Goal: Check status

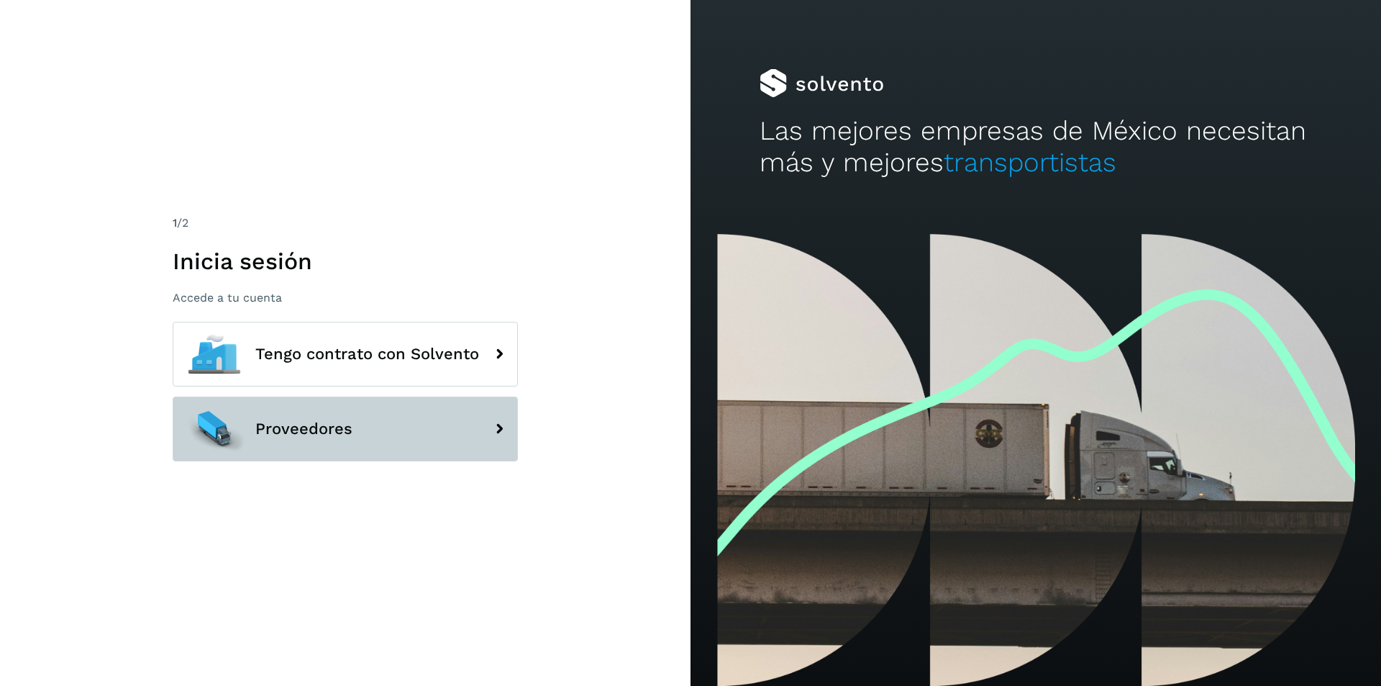
click at [337, 427] on span "Proveedores" at bounding box center [303, 428] width 97 height 17
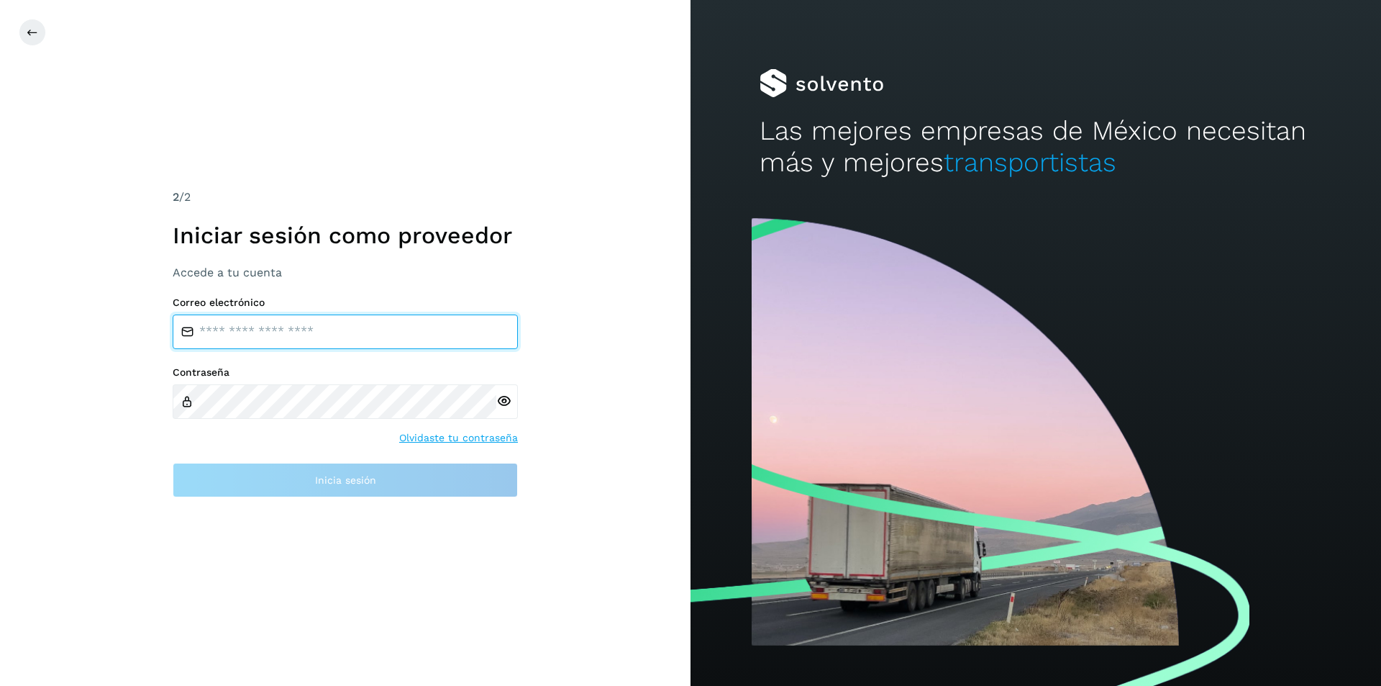
type input "**********"
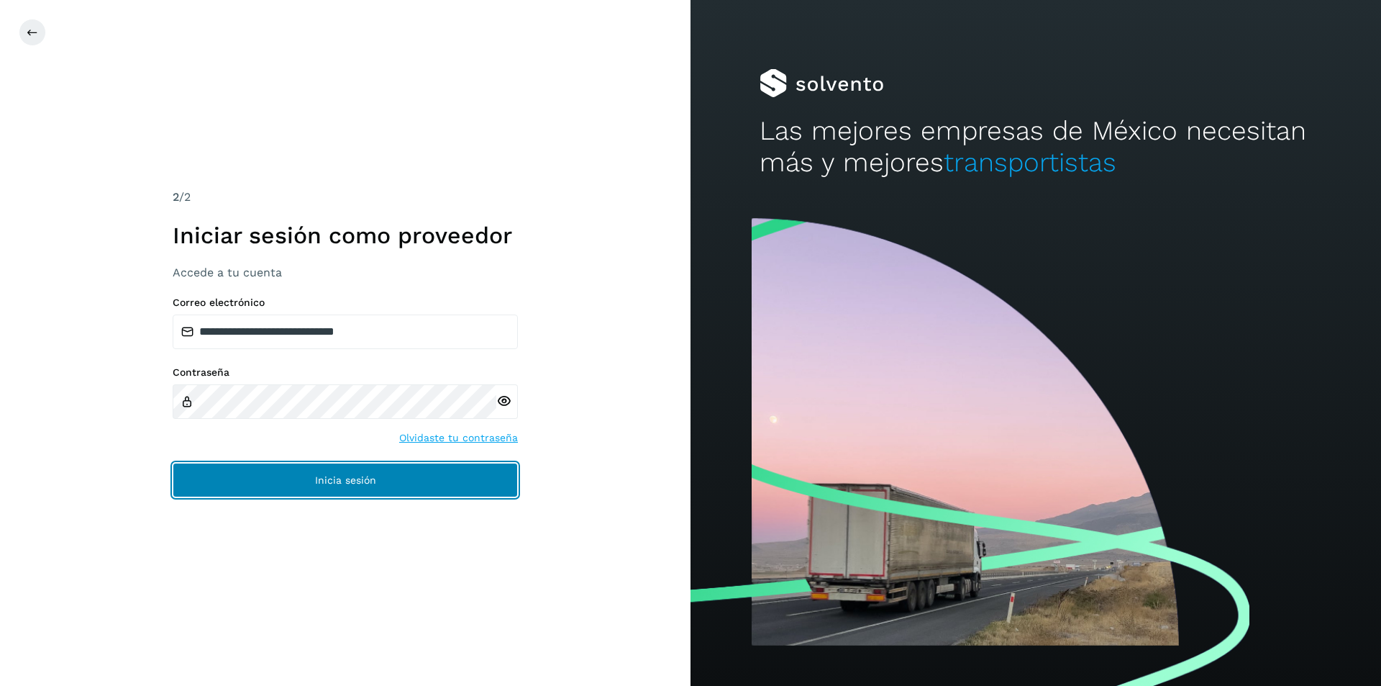
click at [332, 479] on span "Inicia sesión" at bounding box center [345, 480] width 61 height 10
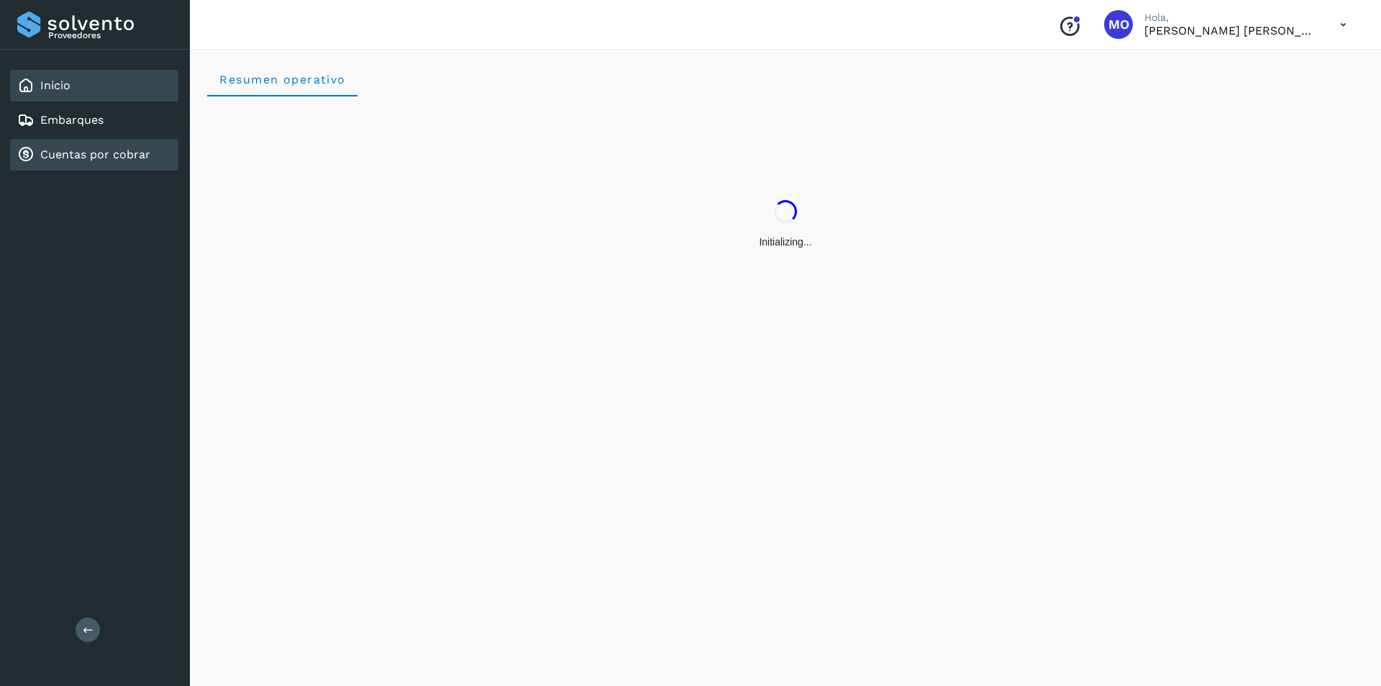
click at [110, 156] on link "Cuentas por cobrar" at bounding box center [95, 154] width 110 height 14
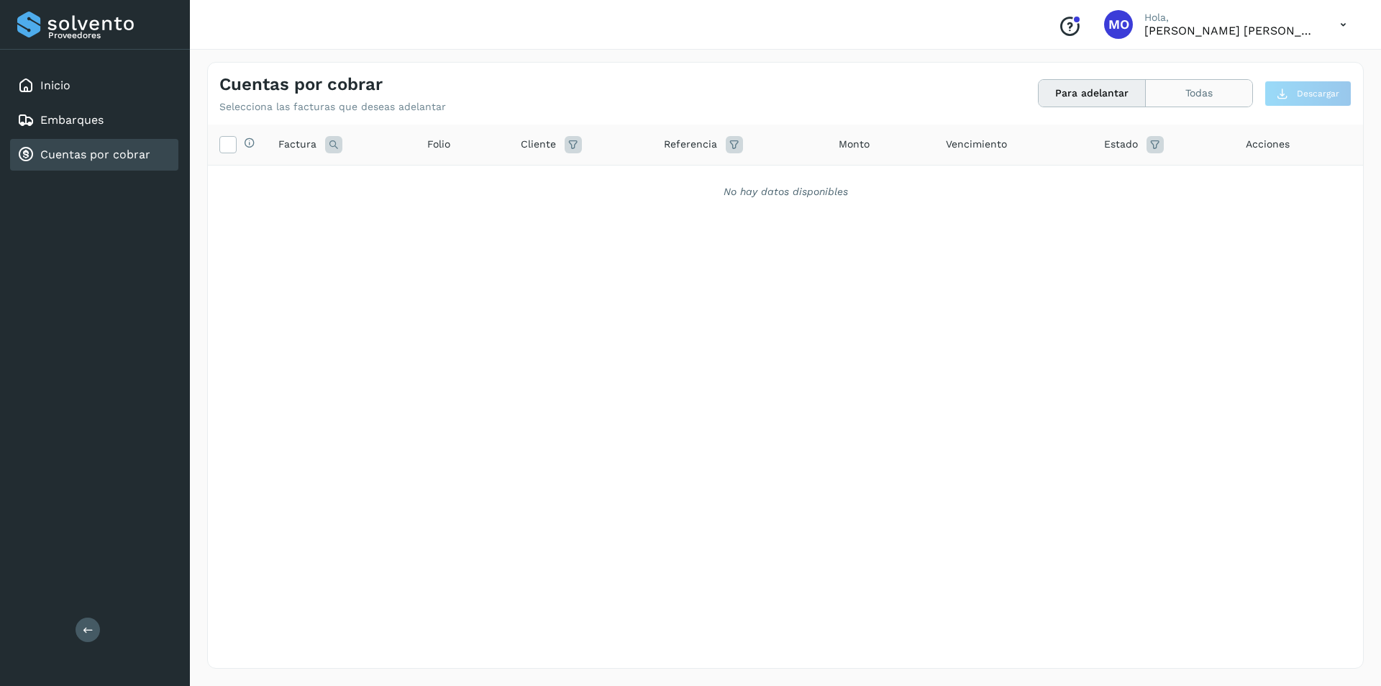
click at [1223, 91] on button "Todas" at bounding box center [1199, 93] width 106 height 27
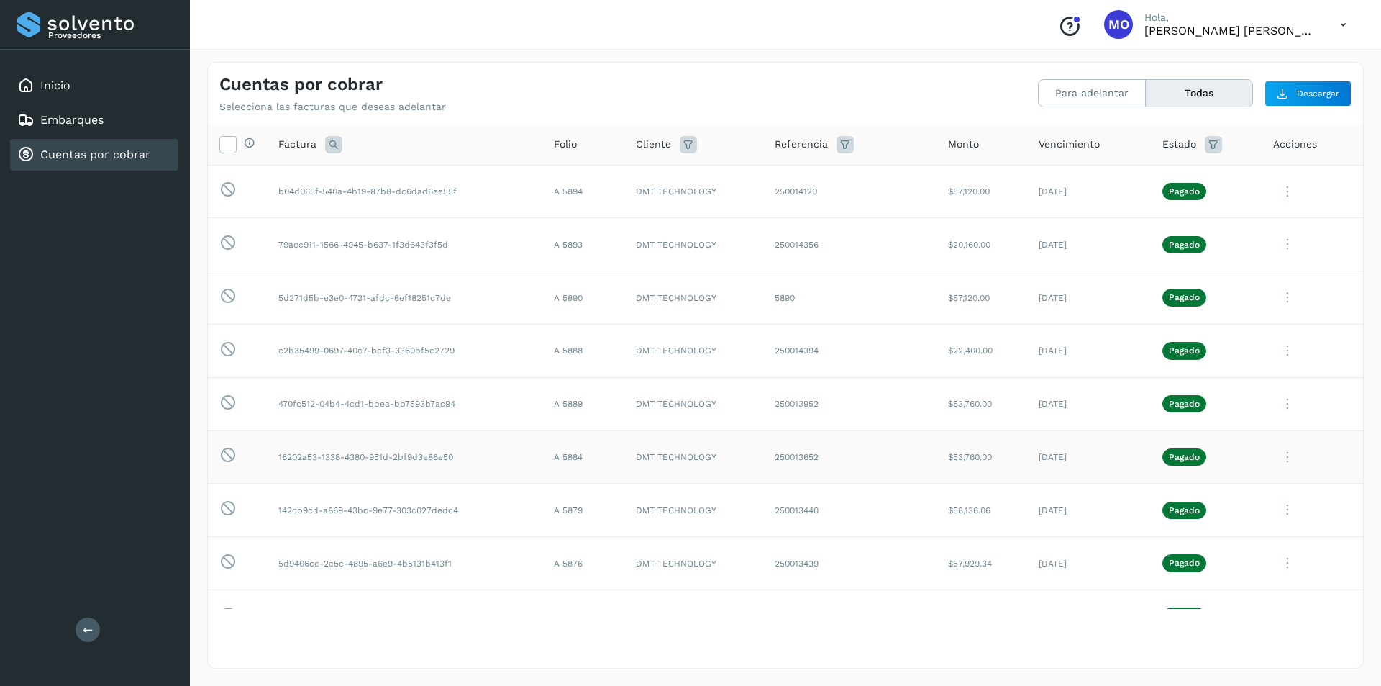
click at [1277, 452] on icon at bounding box center [1287, 456] width 29 height 29
click at [1231, 573] on button "CEP" at bounding box center [1265, 576] width 171 height 27
click at [1275, 298] on icon at bounding box center [1287, 297] width 29 height 29
click at [1221, 415] on button "CEP" at bounding box center [1265, 416] width 171 height 27
click at [1275, 355] on icon at bounding box center [1287, 350] width 29 height 29
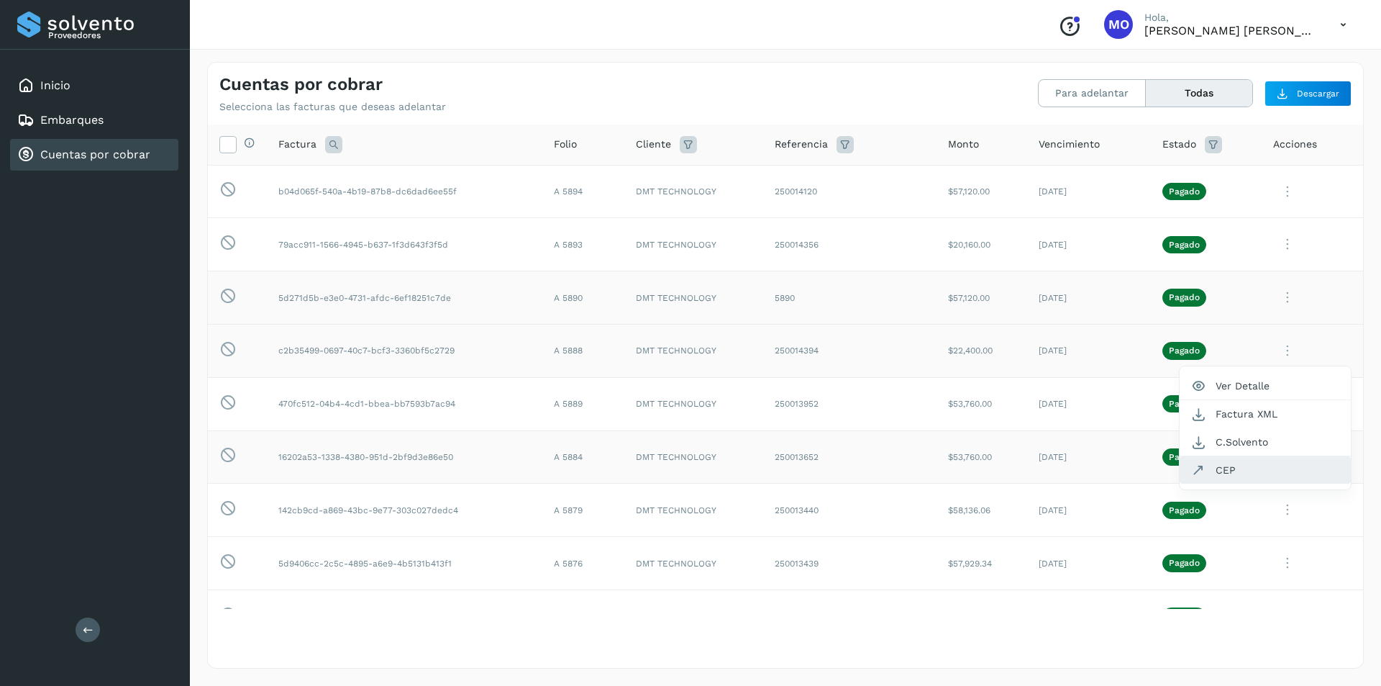
click at [1209, 473] on button "CEP" at bounding box center [1265, 469] width 171 height 27
click at [1279, 405] on icon at bounding box center [1287, 403] width 29 height 29
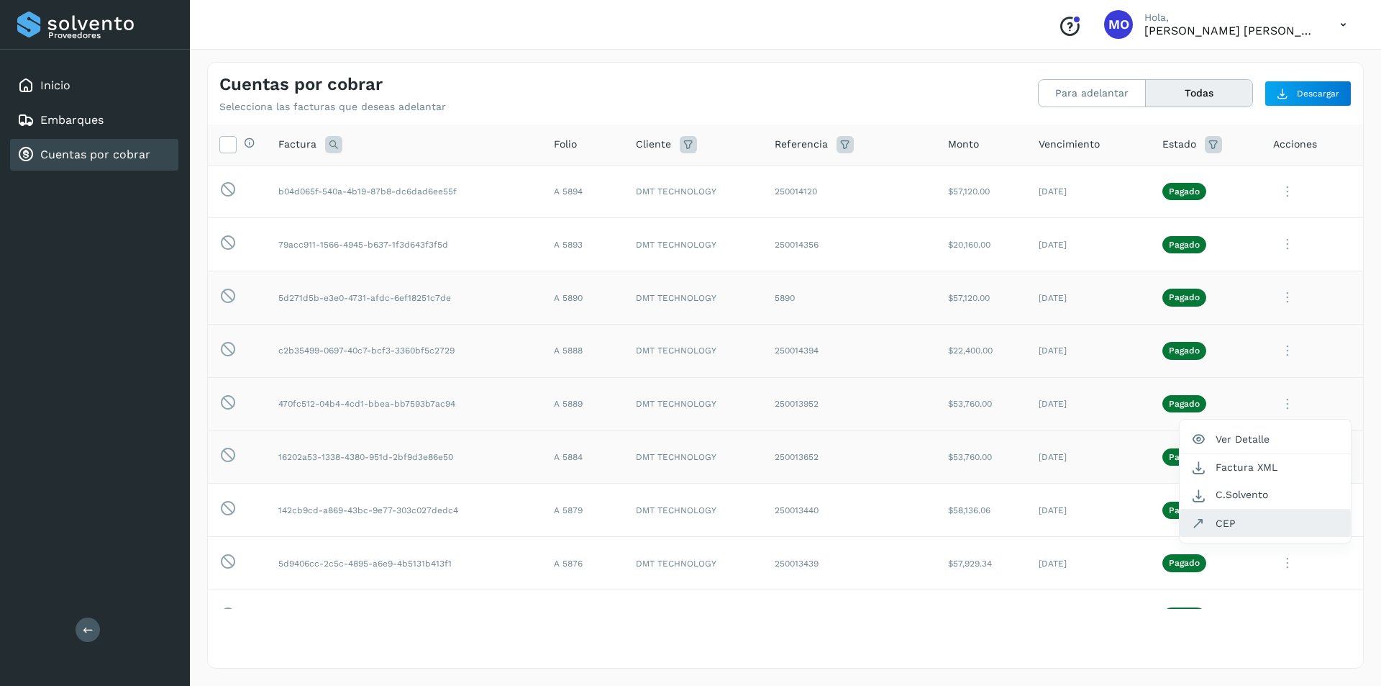
click at [1224, 524] on button "CEP" at bounding box center [1265, 522] width 171 height 27
click at [1283, 245] on icon at bounding box center [1287, 243] width 29 height 29
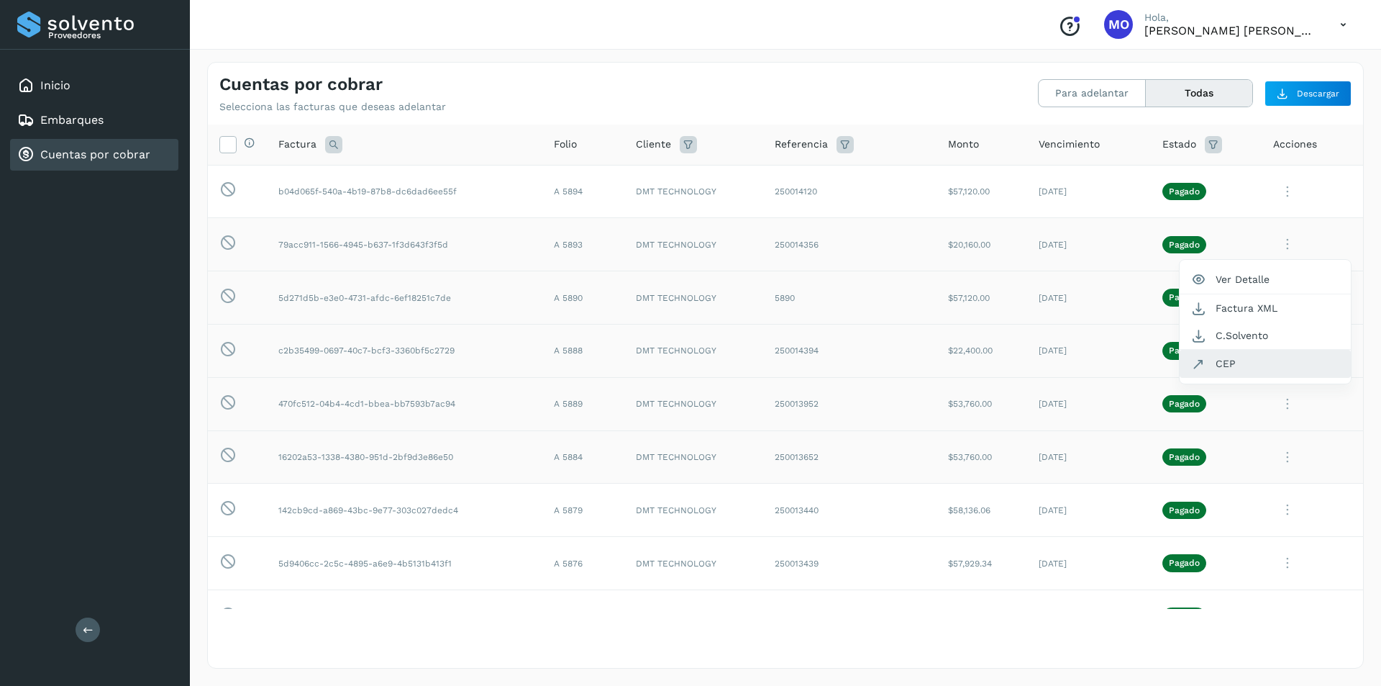
click at [1220, 365] on button "CEP" at bounding box center [1265, 363] width 171 height 27
click at [1280, 191] on icon at bounding box center [1287, 191] width 29 height 29
click at [1240, 310] on button "CEP" at bounding box center [1265, 310] width 171 height 27
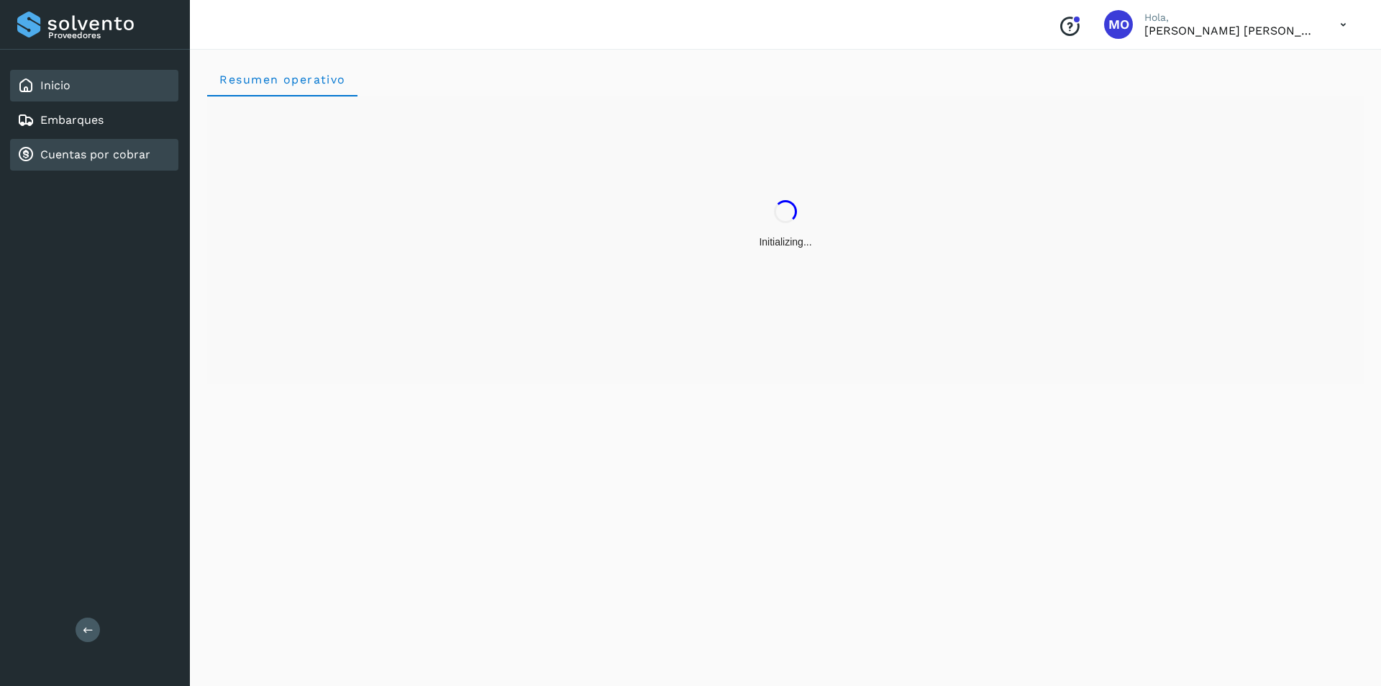
click at [122, 158] on link "Cuentas por cobrar" at bounding box center [95, 154] width 110 height 14
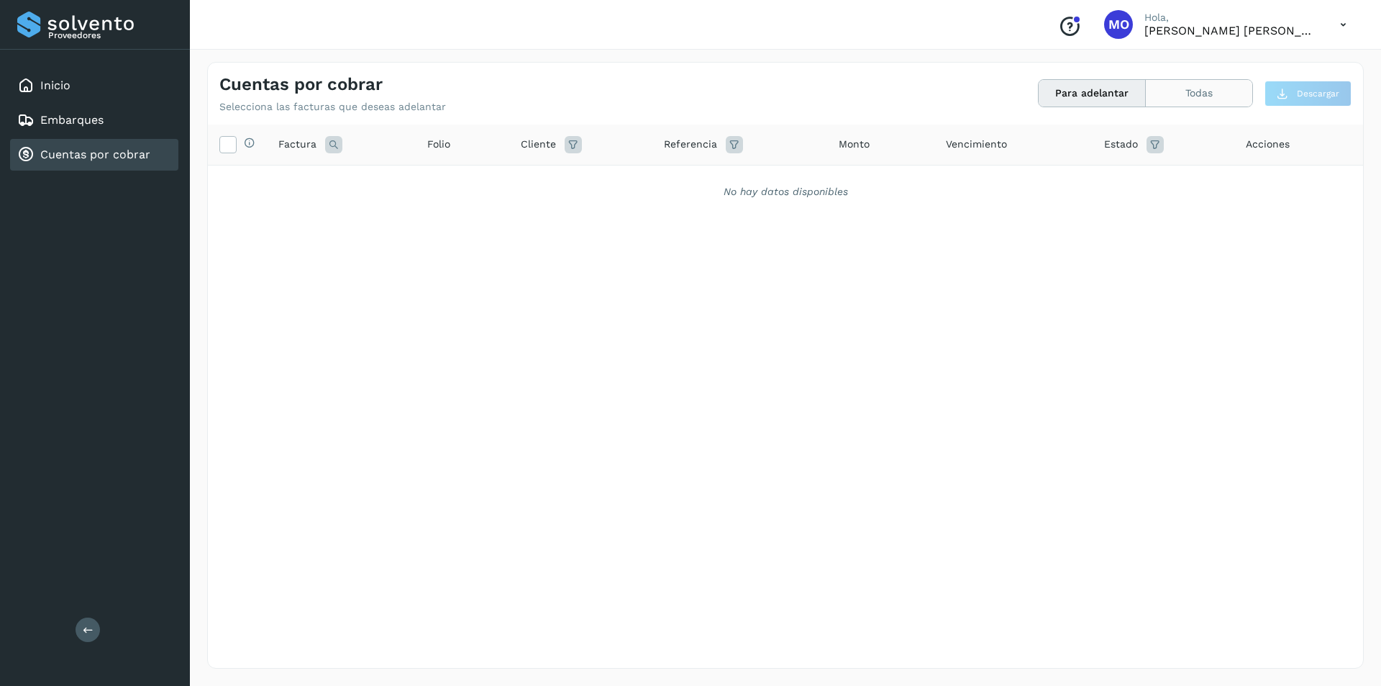
click at [1167, 90] on button "Todas" at bounding box center [1199, 93] width 106 height 27
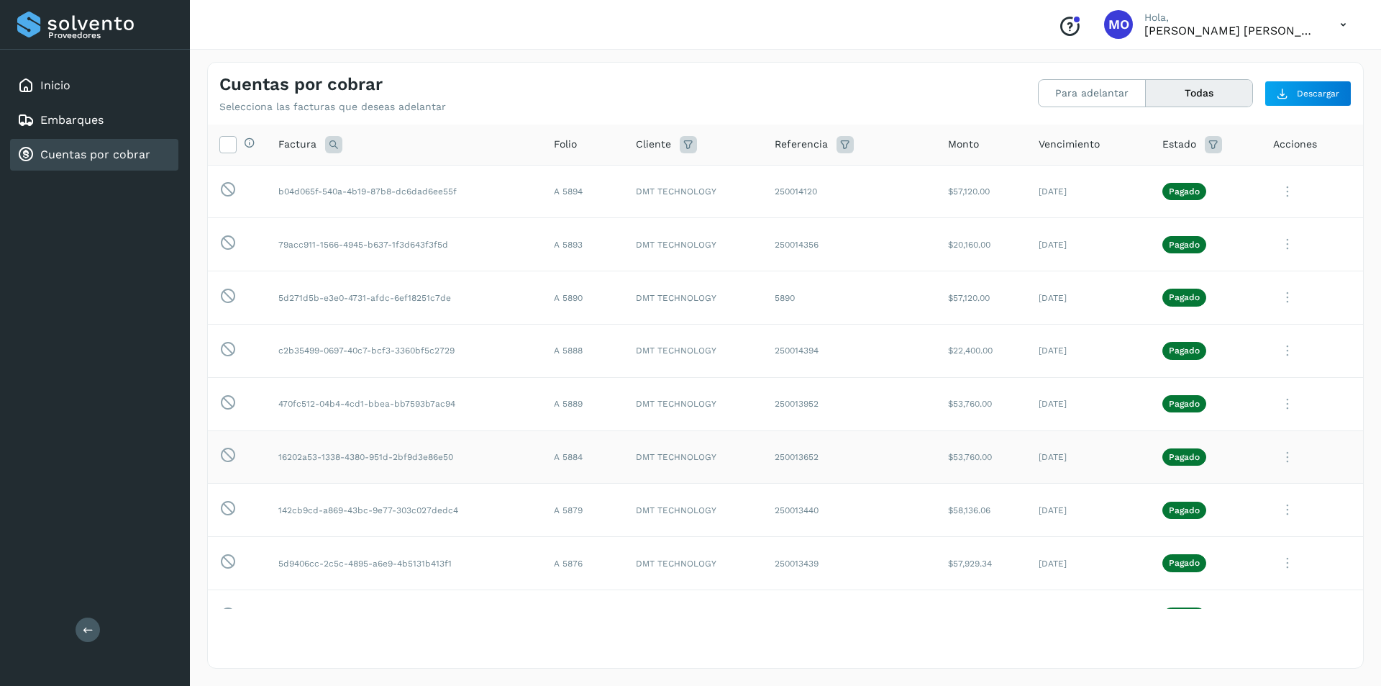
click at [1281, 462] on icon at bounding box center [1287, 456] width 29 height 29
click at [1221, 571] on button "CEP" at bounding box center [1265, 576] width 171 height 27
click at [1274, 296] on icon at bounding box center [1287, 297] width 29 height 29
click at [1214, 412] on button "CEP" at bounding box center [1265, 416] width 171 height 27
click at [1278, 353] on icon at bounding box center [1287, 350] width 29 height 29
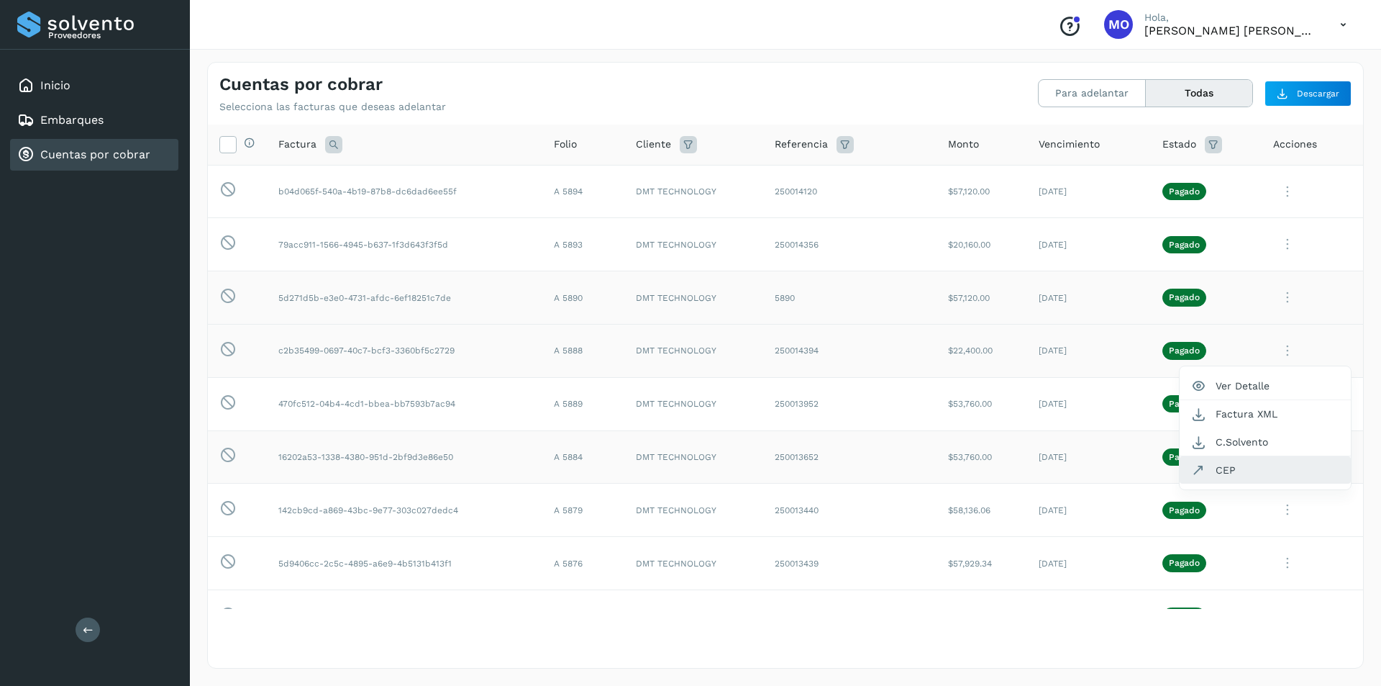
click at [1218, 465] on button "CEP" at bounding box center [1265, 469] width 171 height 27
click at [1281, 405] on icon at bounding box center [1287, 403] width 29 height 29
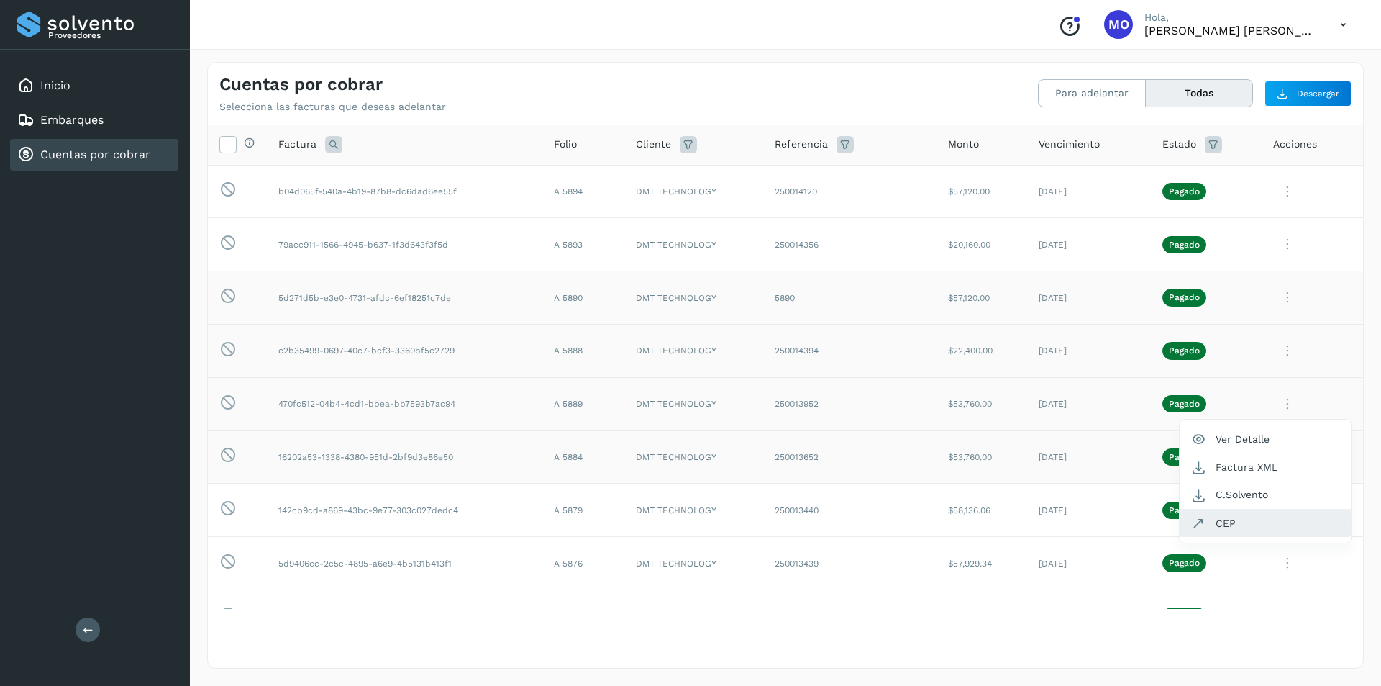
click at [1219, 526] on button "CEP" at bounding box center [1265, 522] width 171 height 27
click at [1280, 241] on icon at bounding box center [1287, 243] width 29 height 29
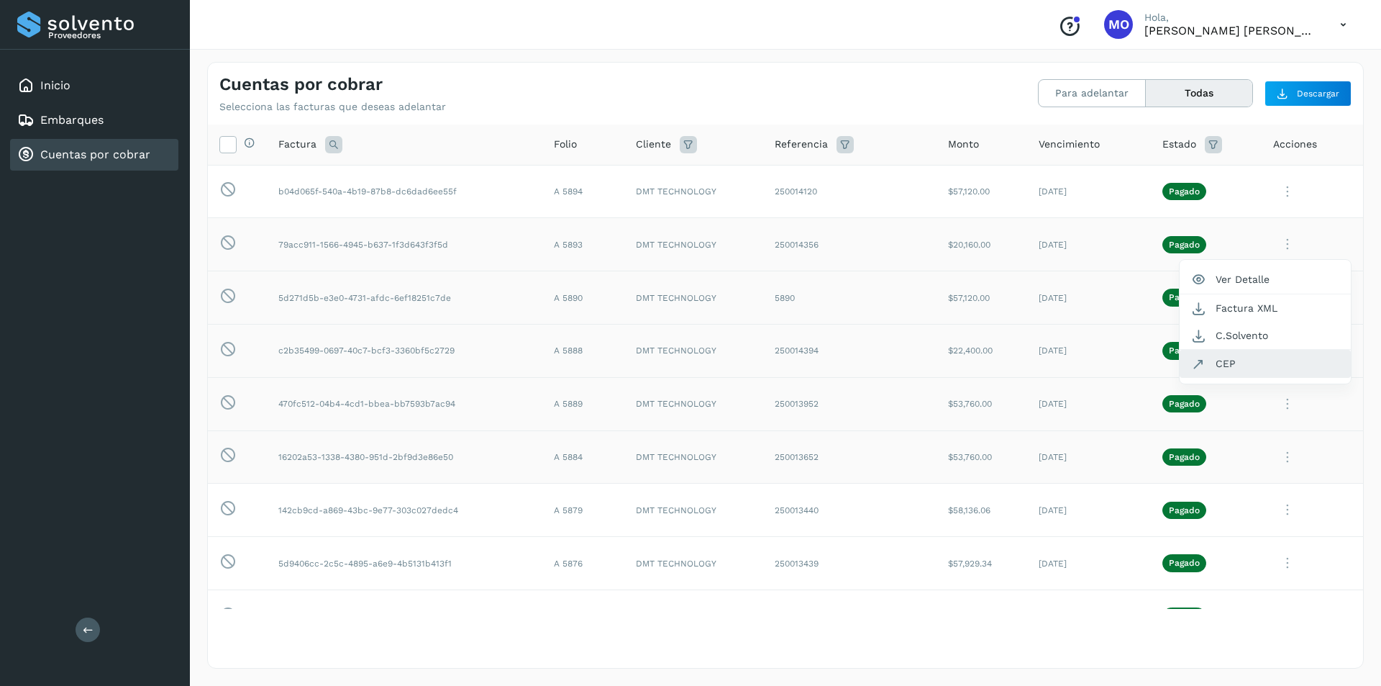
click at [1229, 365] on button "CEP" at bounding box center [1265, 363] width 171 height 27
click at [1262, 192] on td at bounding box center [1312, 191] width 101 height 53
click at [1275, 195] on icon at bounding box center [1287, 191] width 29 height 29
click at [1219, 306] on button "CEP" at bounding box center [1265, 310] width 171 height 27
